Goal: Transaction & Acquisition: Download file/media

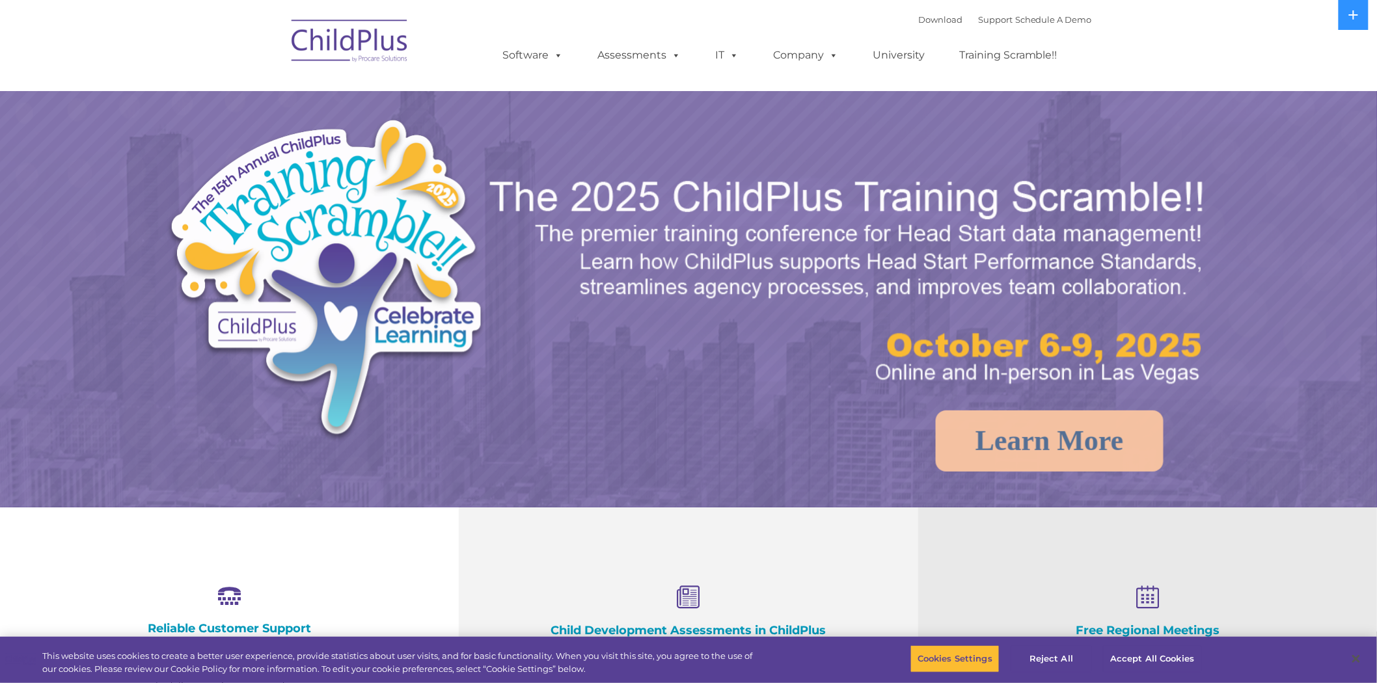
select select "MEDIUM"
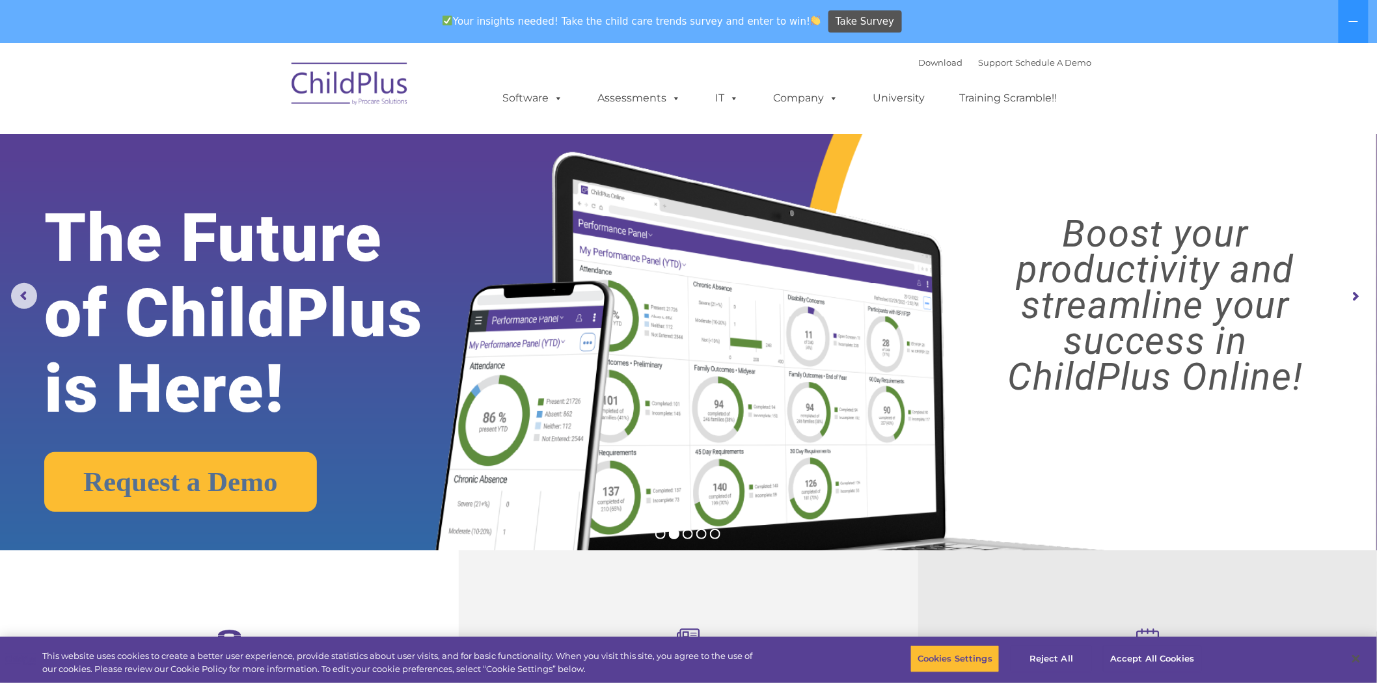
click at [364, 76] on img at bounding box center [350, 85] width 130 height 65
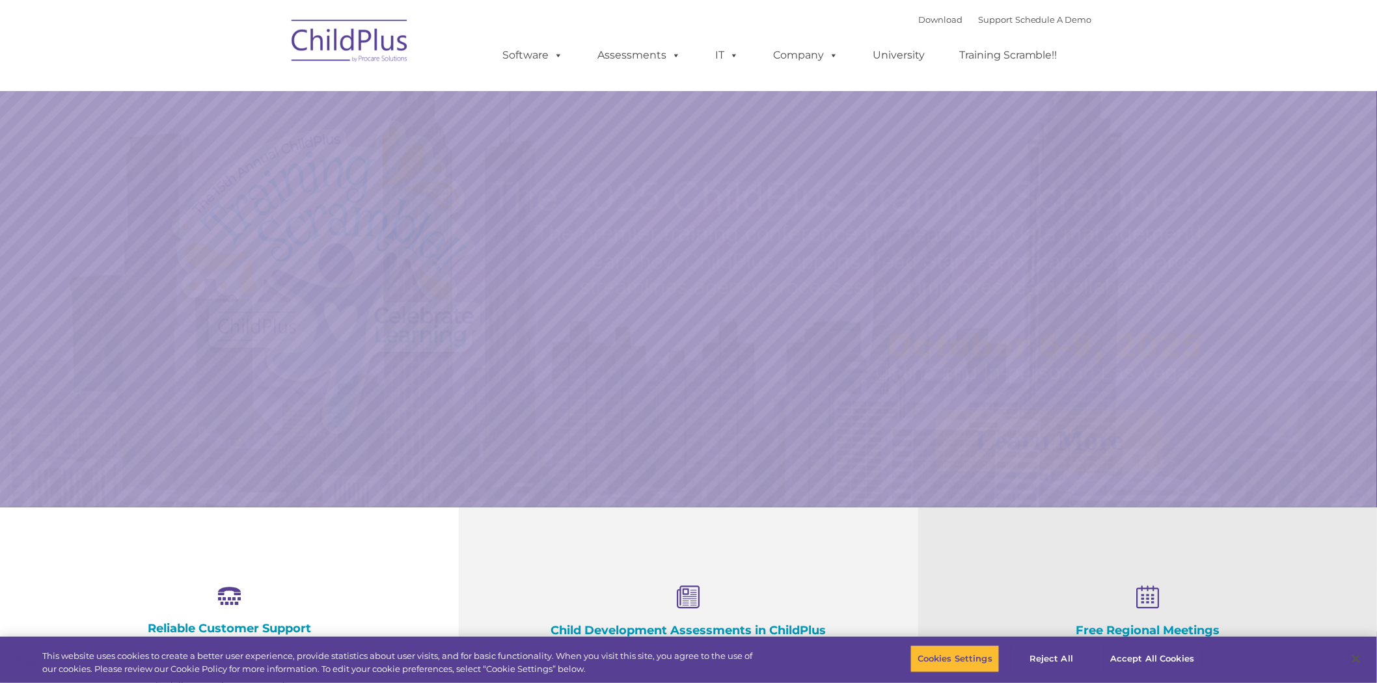
select select "MEDIUM"
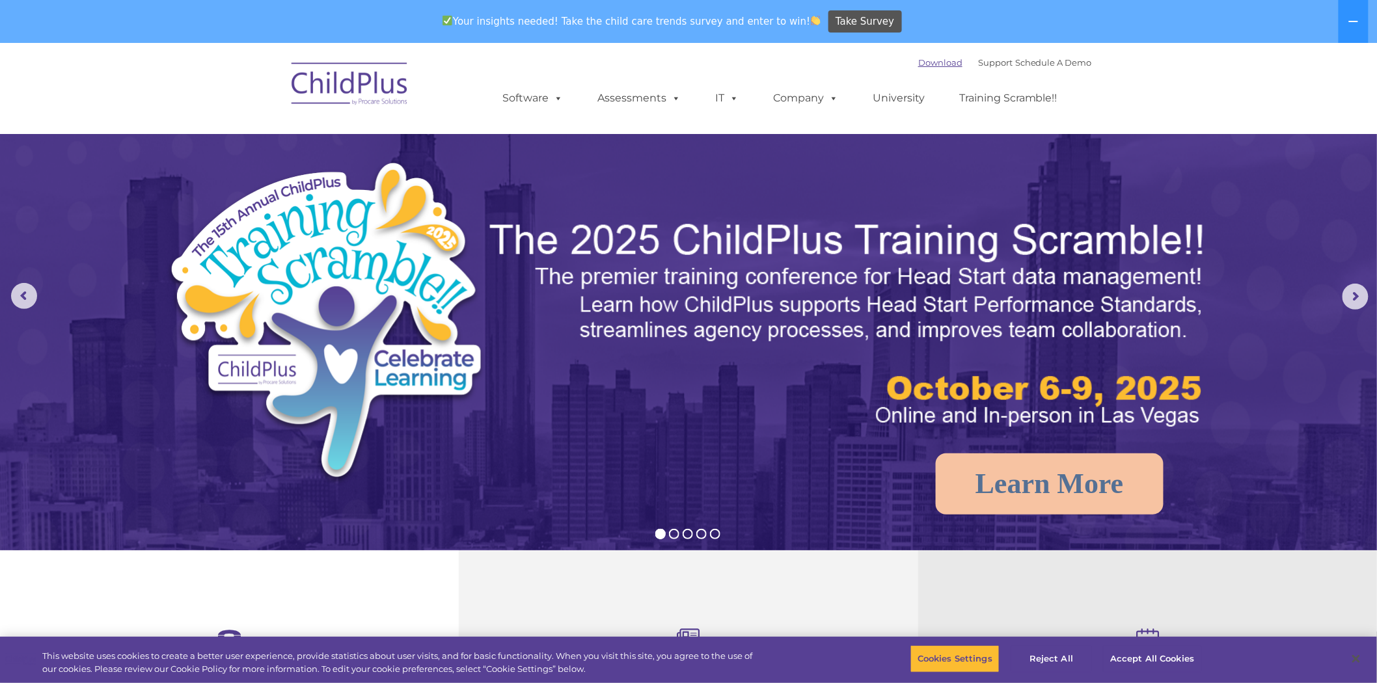
click at [918, 63] on link "Download" at bounding box center [940, 62] width 44 height 10
